Goal: Use online tool/utility: Utilize a website feature to perform a specific function

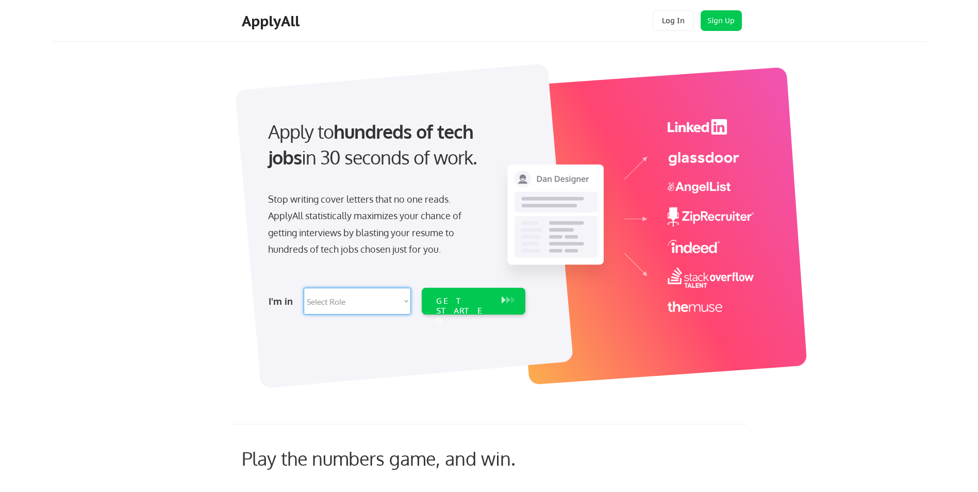
click at [405, 301] on select "Select Role Software Engineering Product Management Customer Success Sales UI/U…" at bounding box center [357, 301] width 107 height 27
select select ""hr_recruiting""
click at [304, 288] on select "Select Role Software Engineering Product Management Customer Success Sales UI/U…" at bounding box center [357, 301] width 107 height 27
select select ""hr_recruiting""
click at [454, 296] on div "GET STARTED" at bounding box center [463, 311] width 55 height 30
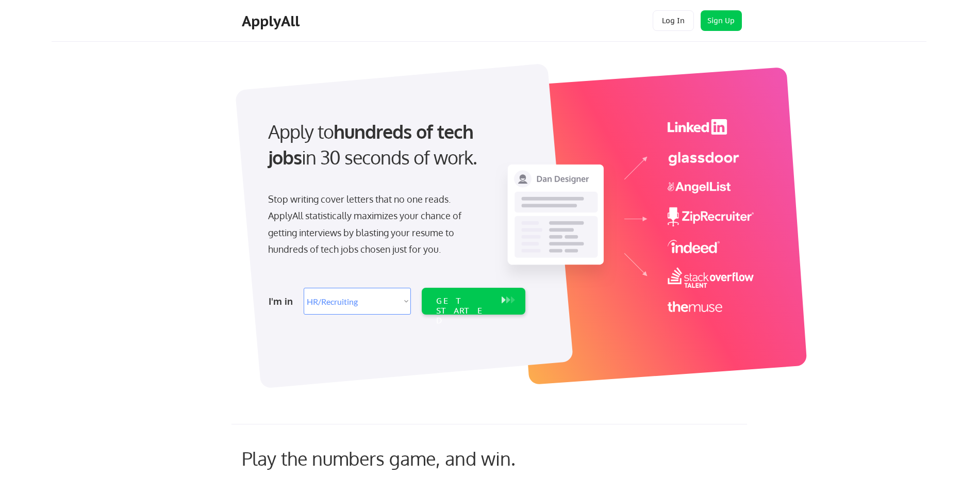
select select ""hr_recruiting""
